Goal: Task Accomplishment & Management: Use online tool/utility

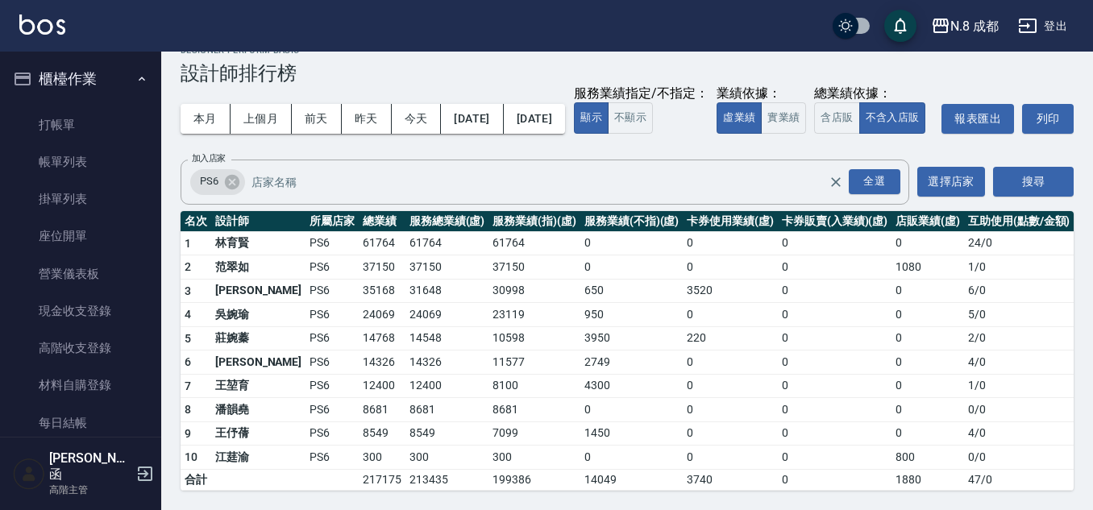
scroll to position [1370, 0]
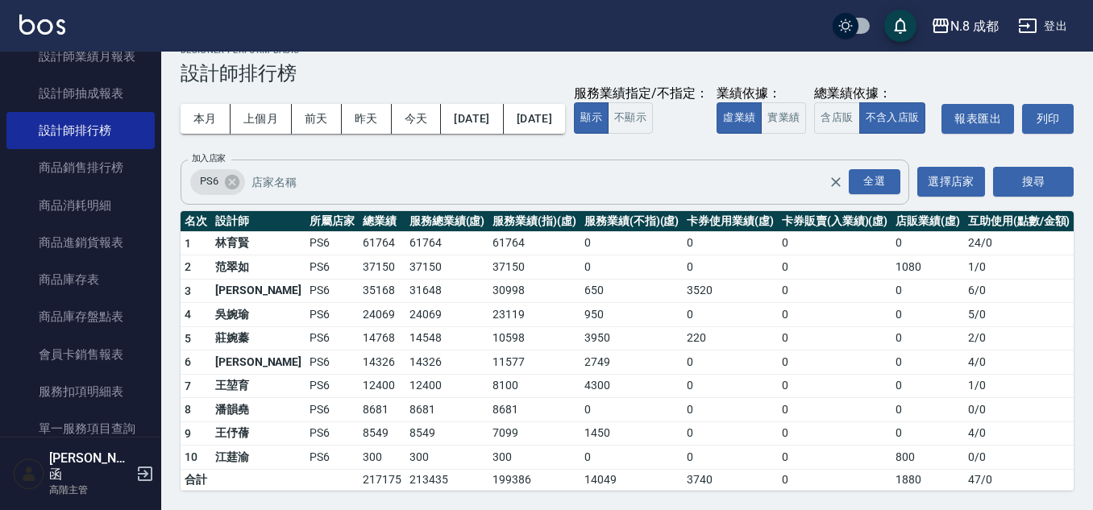
click at [279, 195] on input "加入店家" at bounding box center [551, 182] width 609 height 28
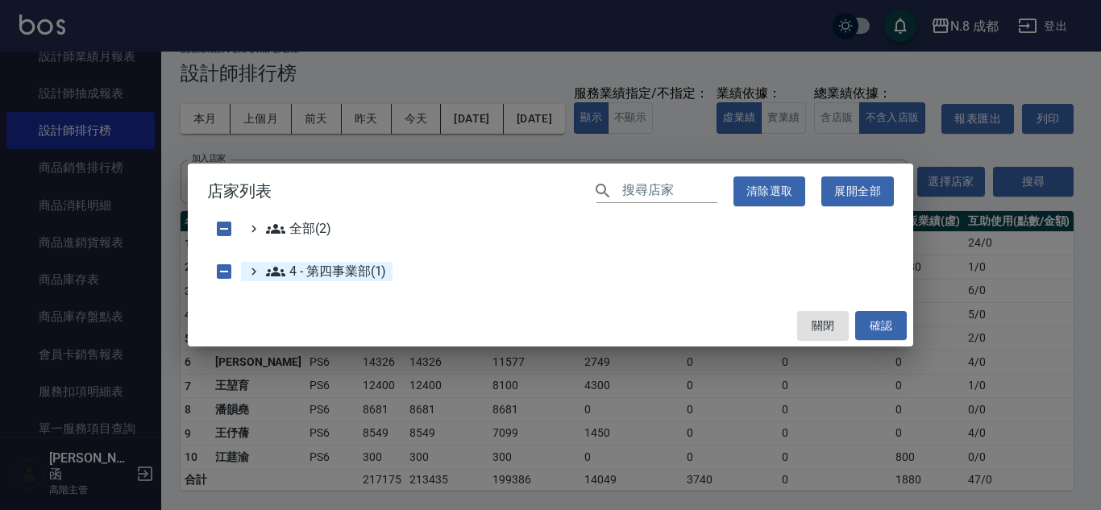
click at [324, 263] on 第四事業部\(1\) "4 - 第四事業部(1)" at bounding box center [326, 271] width 120 height 19
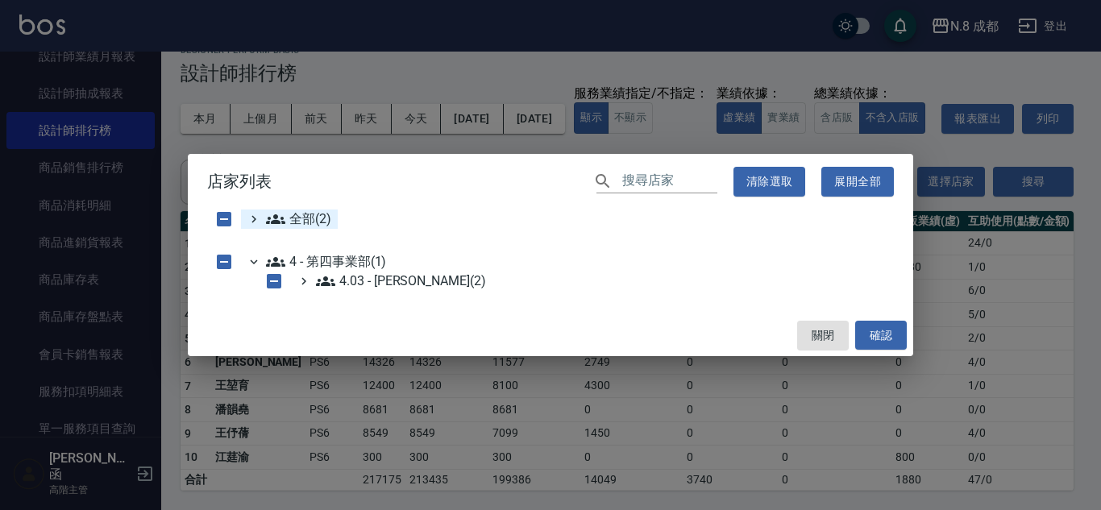
click at [312, 216] on span "全部(2)" at bounding box center [298, 219] width 65 height 19
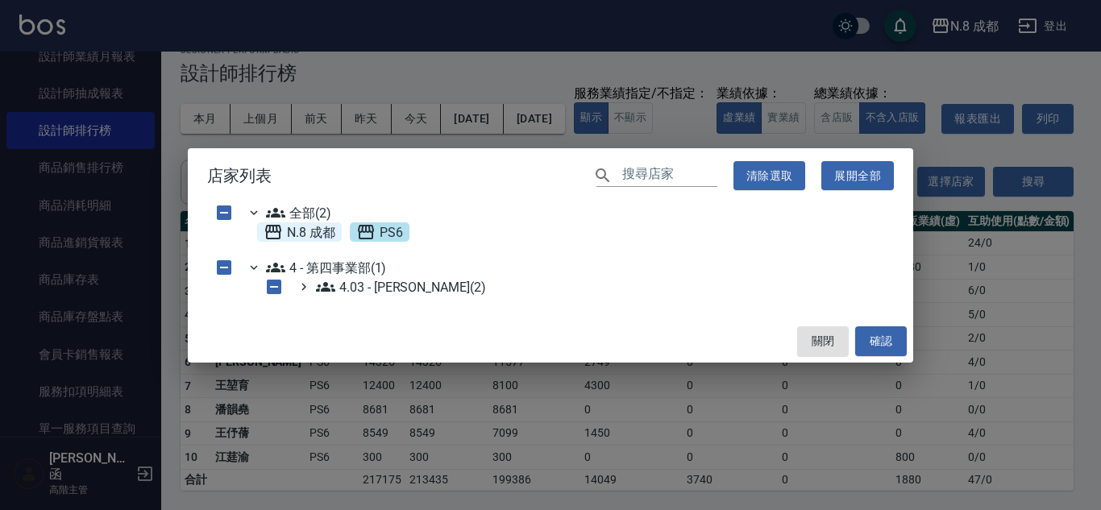
click at [326, 235] on 成都 "N.8 成都" at bounding box center [300, 231] width 72 height 19
checkbox input "true"
click at [874, 353] on button "確認" at bounding box center [881, 341] width 52 height 30
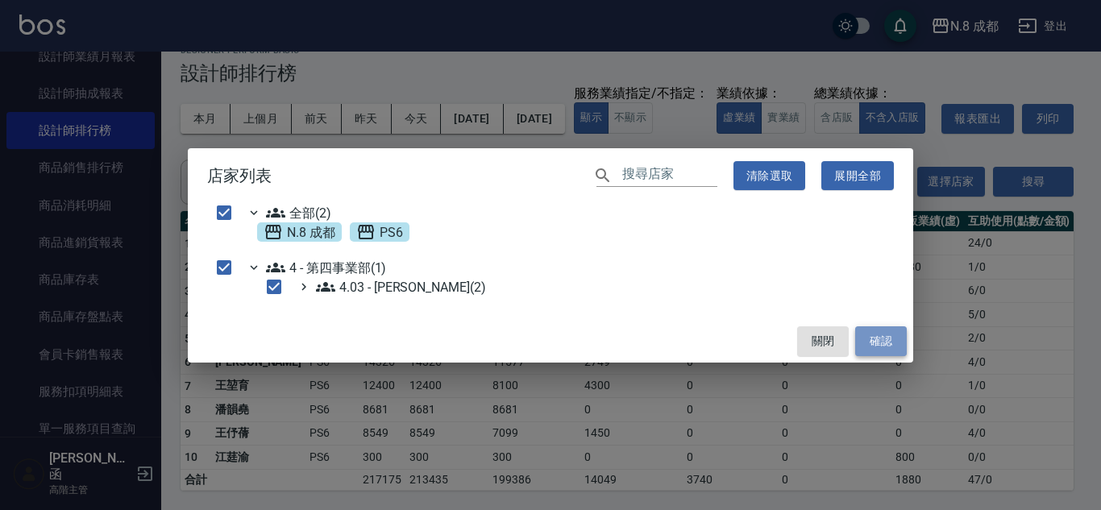
checkbox input "false"
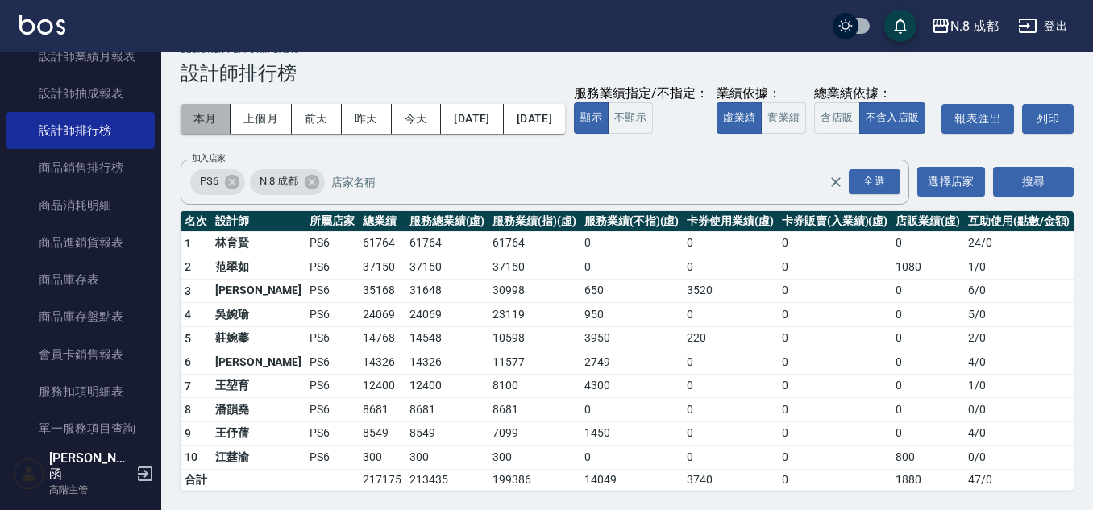
click at [201, 104] on button "本月" at bounding box center [206, 119] width 50 height 30
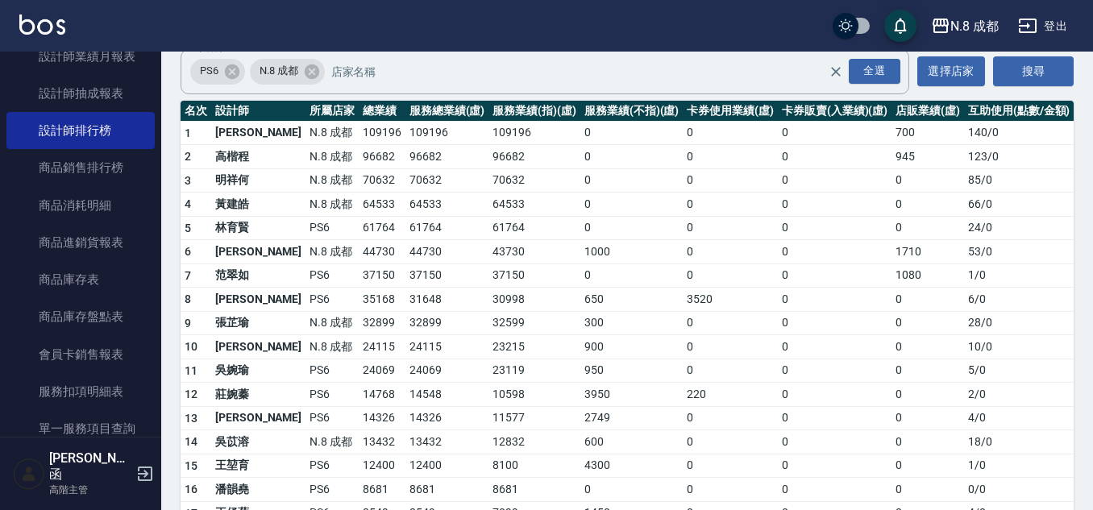
scroll to position [161, 0]
